Goal: Information Seeking & Learning: Learn about a topic

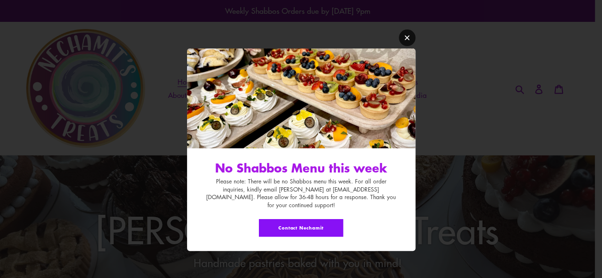
click at [408, 40] on icon "Modal window" at bounding box center [406, 38] width 5 height 5
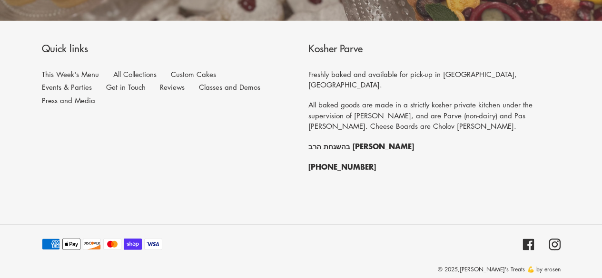
scroll to position [1238, 0]
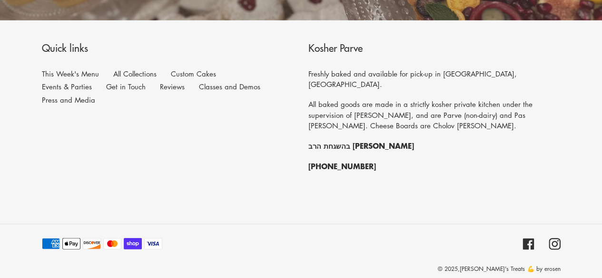
click at [359, 116] on p "All baked goods are made in a strictly kosher private kitchen under the supervi…" at bounding box center [434, 115] width 252 height 32
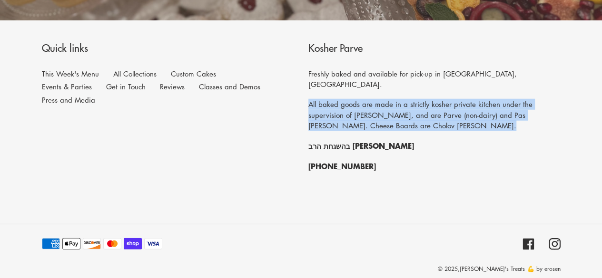
click at [359, 116] on p "All baked goods are made in a strictly kosher private kitchen under the supervi…" at bounding box center [434, 115] width 252 height 32
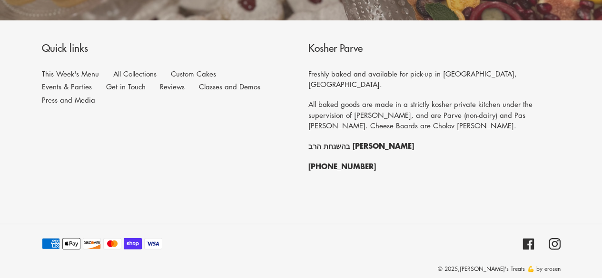
scroll to position [1234, 0]
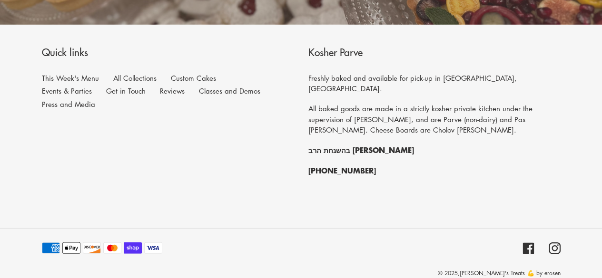
click at [204, 73] on li "Custom Cakes" at bounding box center [200, 79] width 59 height 13
click at [200, 78] on link "Custom Cakes" at bounding box center [193, 78] width 45 height 10
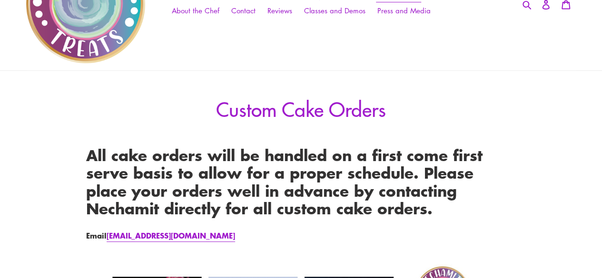
scroll to position [189, 0]
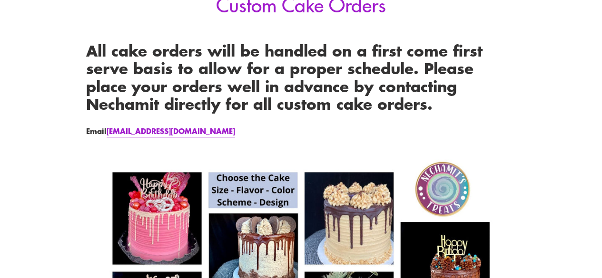
click at [250, 69] on strong "All cake orders will be handled on a first come first serve basis to allow for …" at bounding box center [284, 77] width 396 height 76
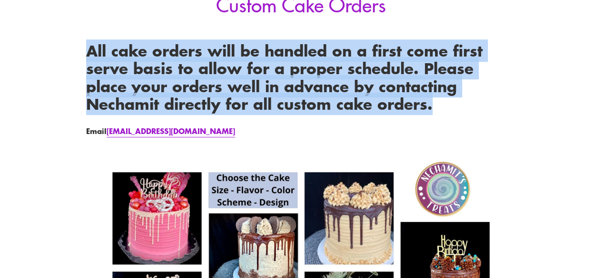
click at [250, 69] on strong "All cake orders will be handled on a first come first serve basis to allow for …" at bounding box center [284, 77] width 396 height 76
click at [256, 70] on strong "All cake orders will be handled on a first come first serve basis to allow for …" at bounding box center [284, 77] width 396 height 76
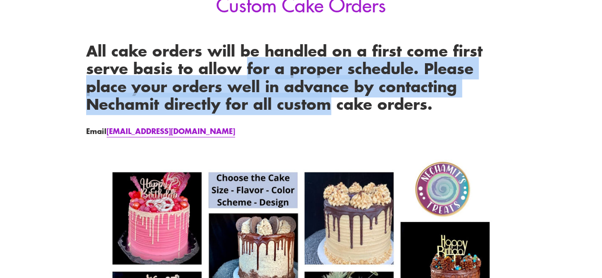
drag, startPoint x: 256, startPoint y: 70, endPoint x: 300, endPoint y: 105, distance: 55.6
click at [300, 105] on strong "All cake orders will be handled on a first come first serve basis to allow for …" at bounding box center [284, 77] width 396 height 76
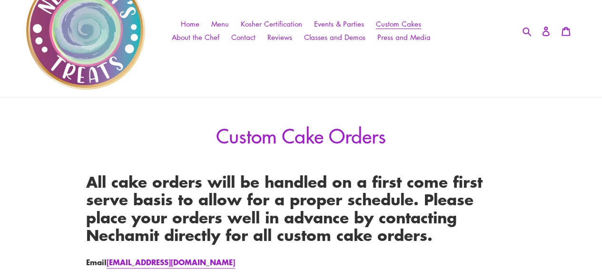
scroll to position [0, 0]
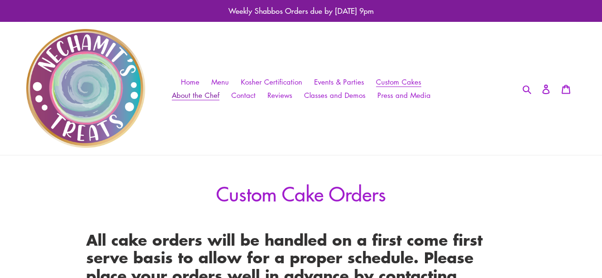
click at [215, 95] on span "About the Chef" at bounding box center [196, 95] width 48 height 10
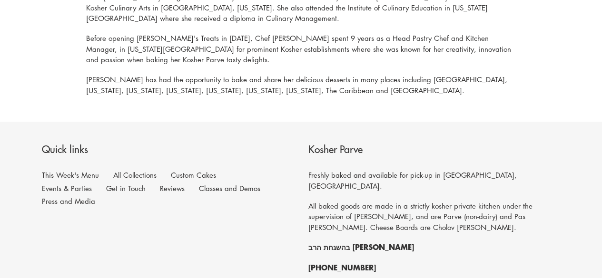
scroll to position [618, 0]
click at [92, 183] on link "Events & Parties" at bounding box center [67, 188] width 50 height 10
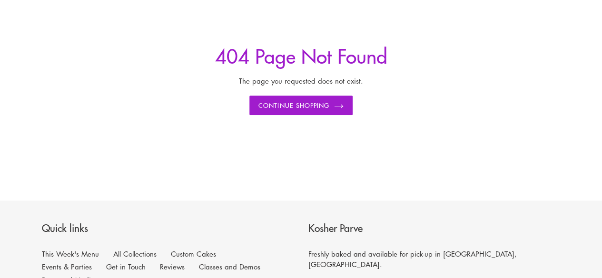
scroll to position [198, 0]
click at [71, 248] on li "This Week's Menu" at bounding box center [77, 254] width 71 height 13
click at [69, 252] on link "This Week's Menu" at bounding box center [70, 254] width 57 height 10
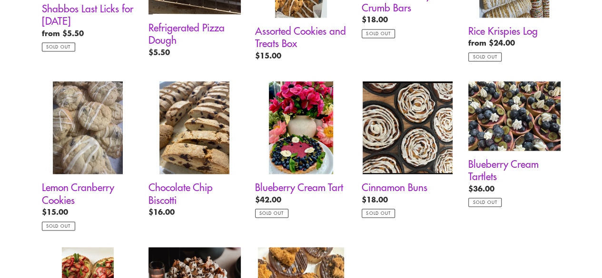
scroll to position [651, 0]
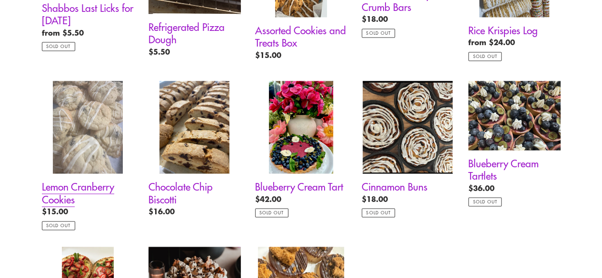
click at [88, 187] on link "Lemon Cranberry Cookies" at bounding box center [88, 155] width 92 height 149
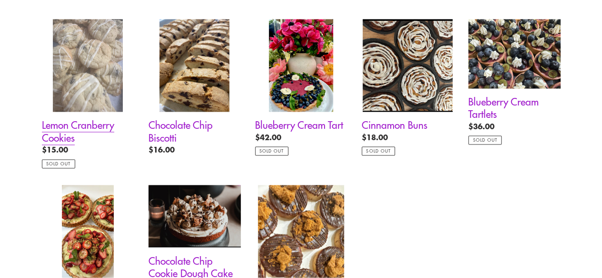
scroll to position [714, 0]
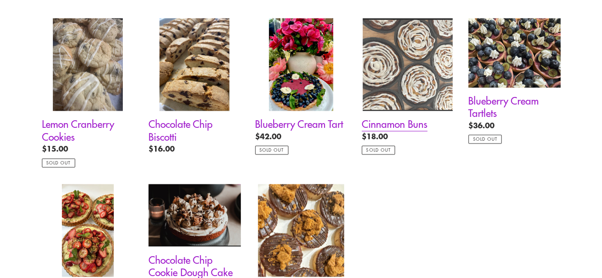
click at [422, 75] on link "Cinnamon Buns" at bounding box center [408, 86] width 92 height 137
click at [220, 204] on link "Chocolate Chip Cookie Dough Cake" at bounding box center [194, 243] width 92 height 118
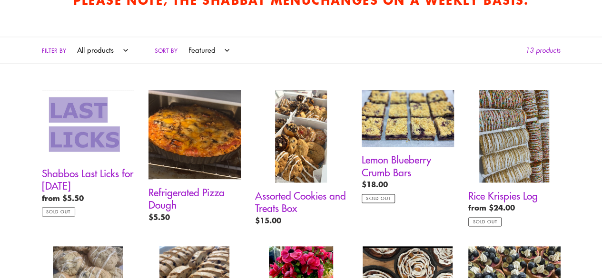
scroll to position [469, 0]
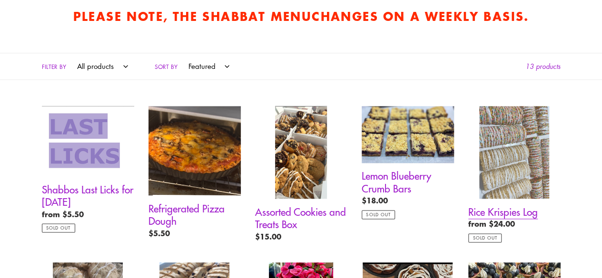
click at [552, 144] on link "Rice Krispies Log" at bounding box center [514, 174] width 92 height 137
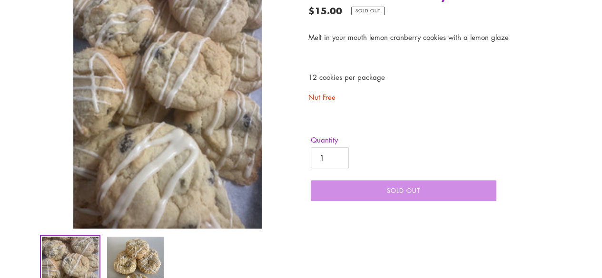
scroll to position [206, 0]
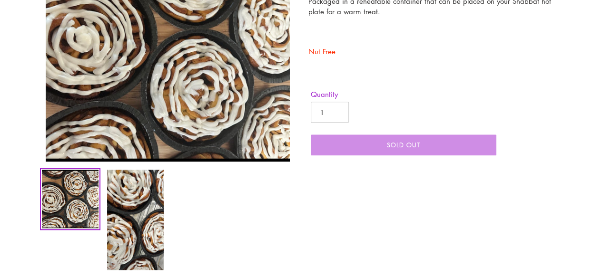
scroll to position [242, 0]
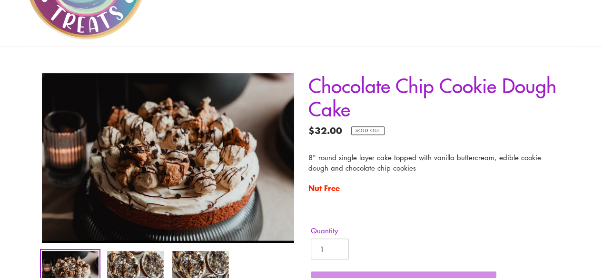
scroll to position [123, 0]
